Goal: Information Seeking & Learning: Learn about a topic

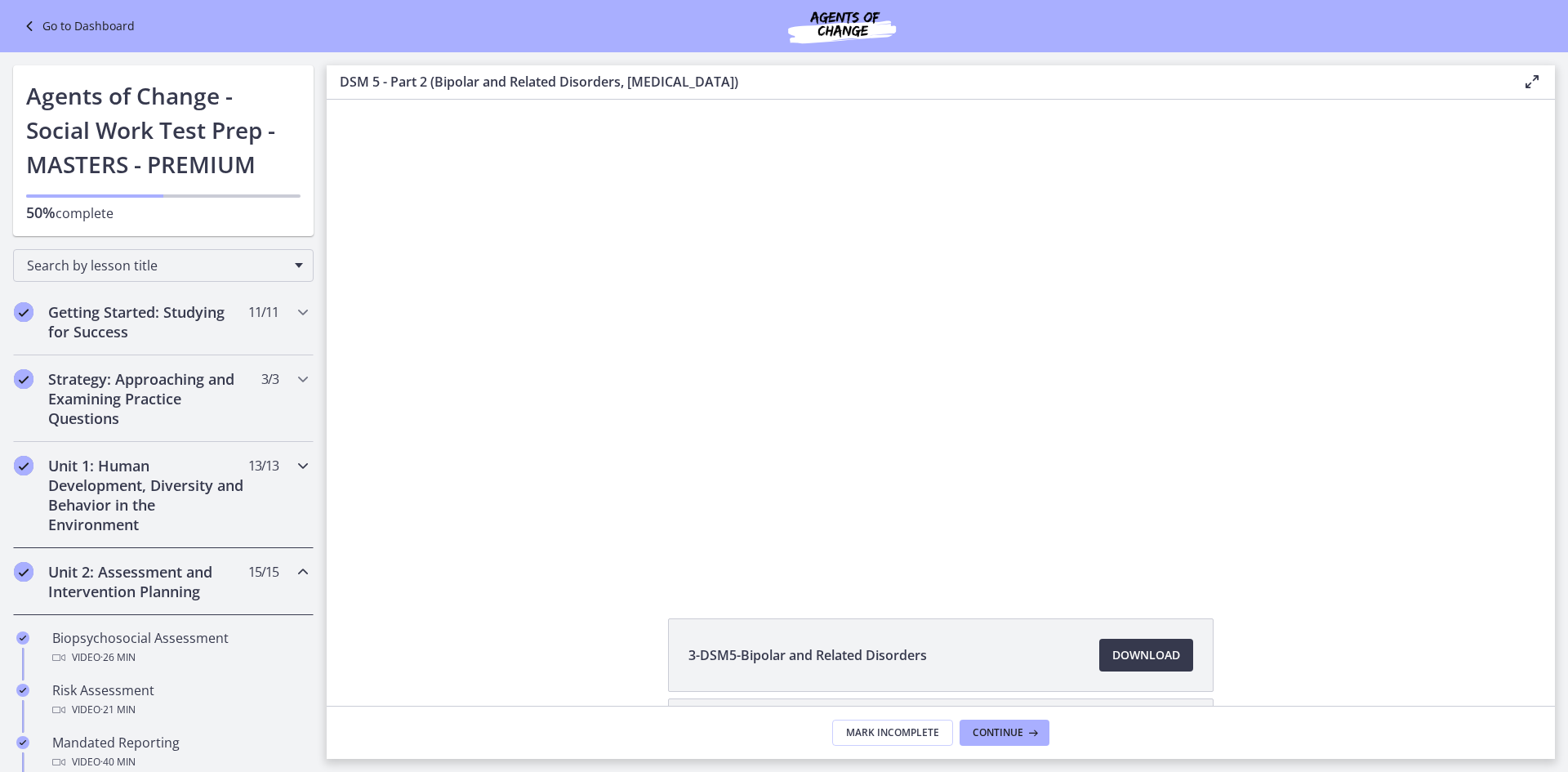
click at [118, 490] on h2 "Unit 1: Human Development, Diversity and Behavior in the Environment" at bounding box center [148, 495] width 200 height 78
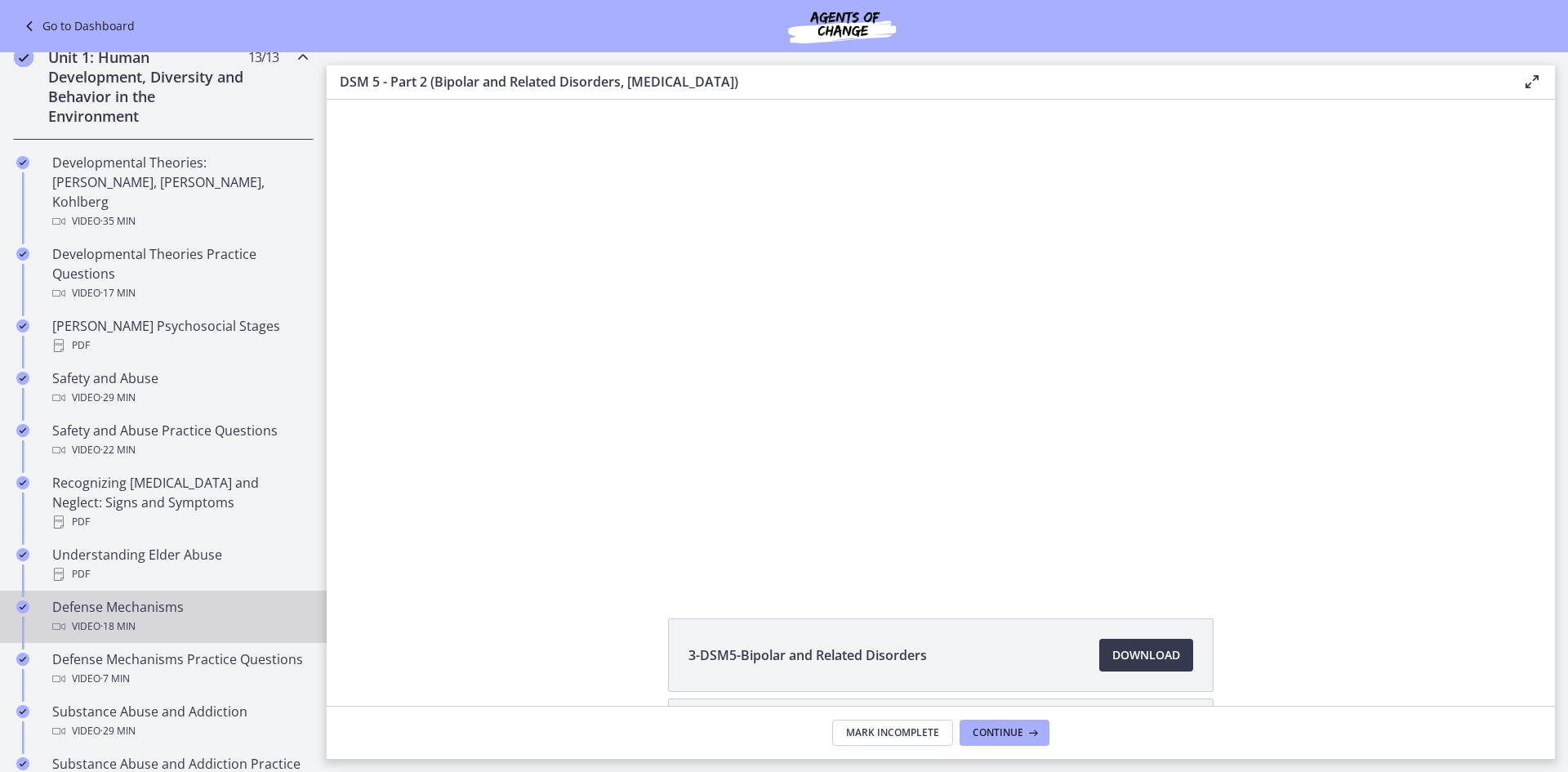
scroll to position [736, 0]
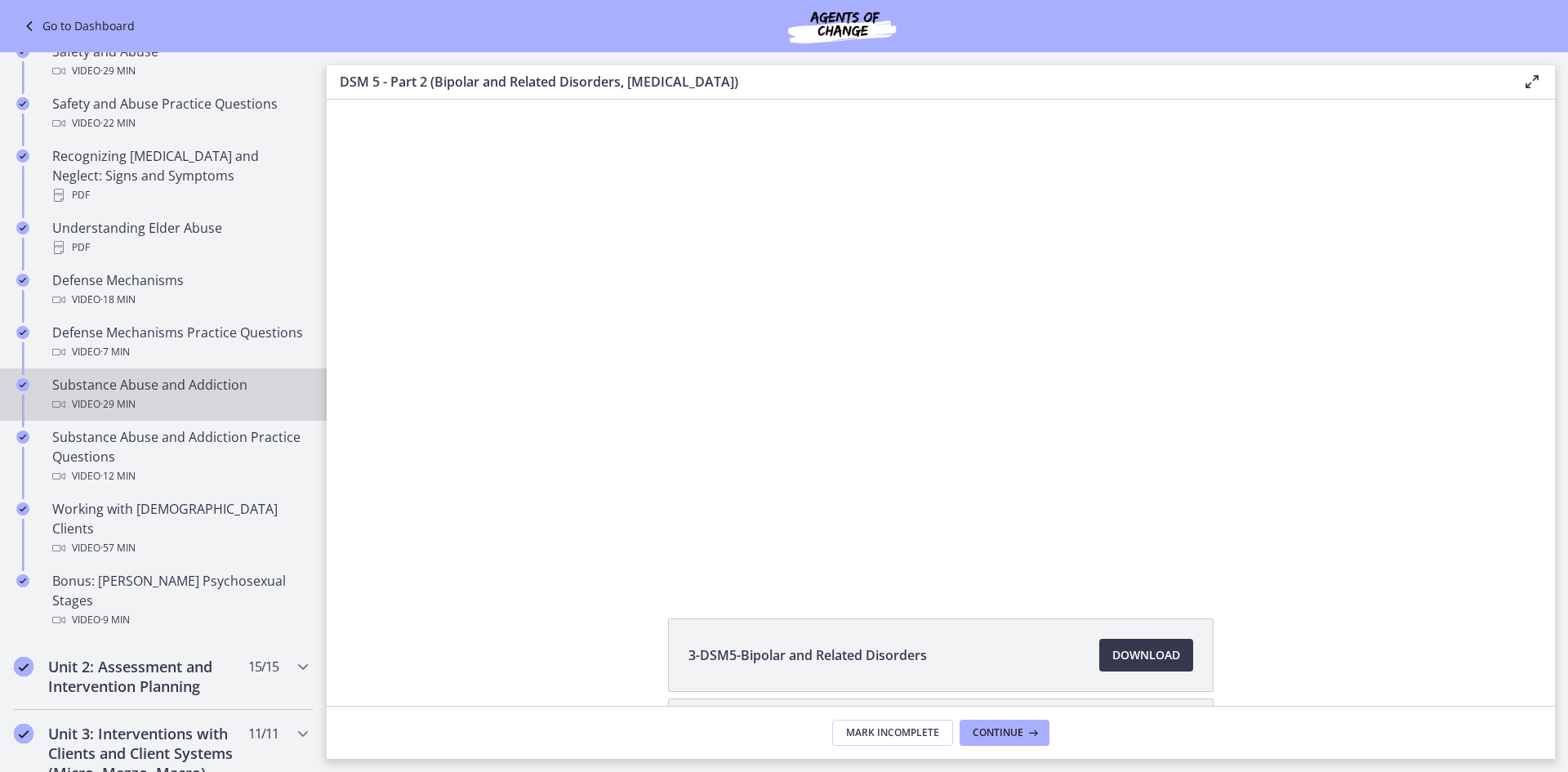
click at [136, 401] on span "· 29 min" at bounding box center [118, 405] width 36 height 20
click at [1121, 664] on span "Download Opens in a new window" at bounding box center [1146, 655] width 67 height 20
